Goal: Transaction & Acquisition: Subscribe to service/newsletter

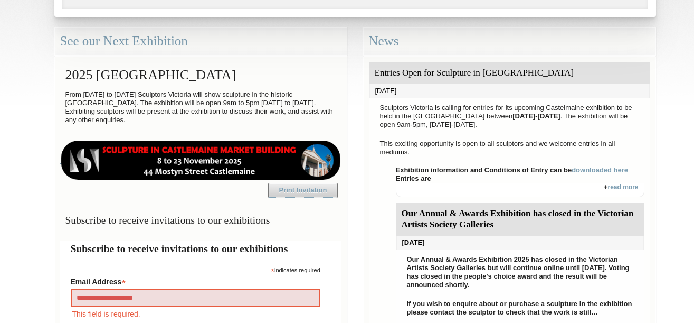
type input "**********"
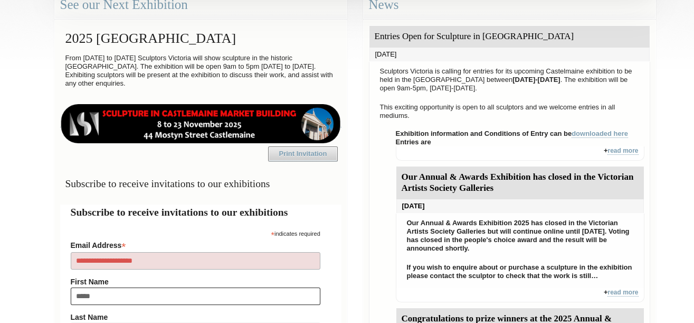
type input "*****"
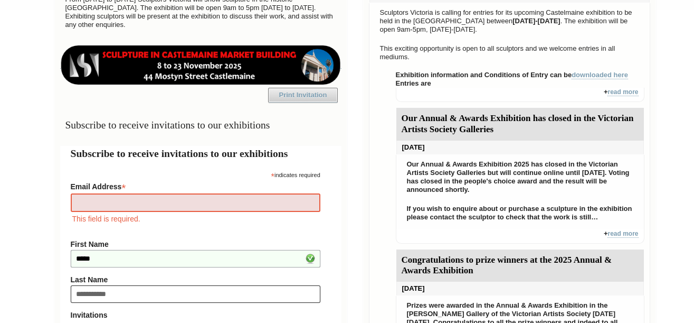
type input "**********"
